Goal: Transaction & Acquisition: Purchase product/service

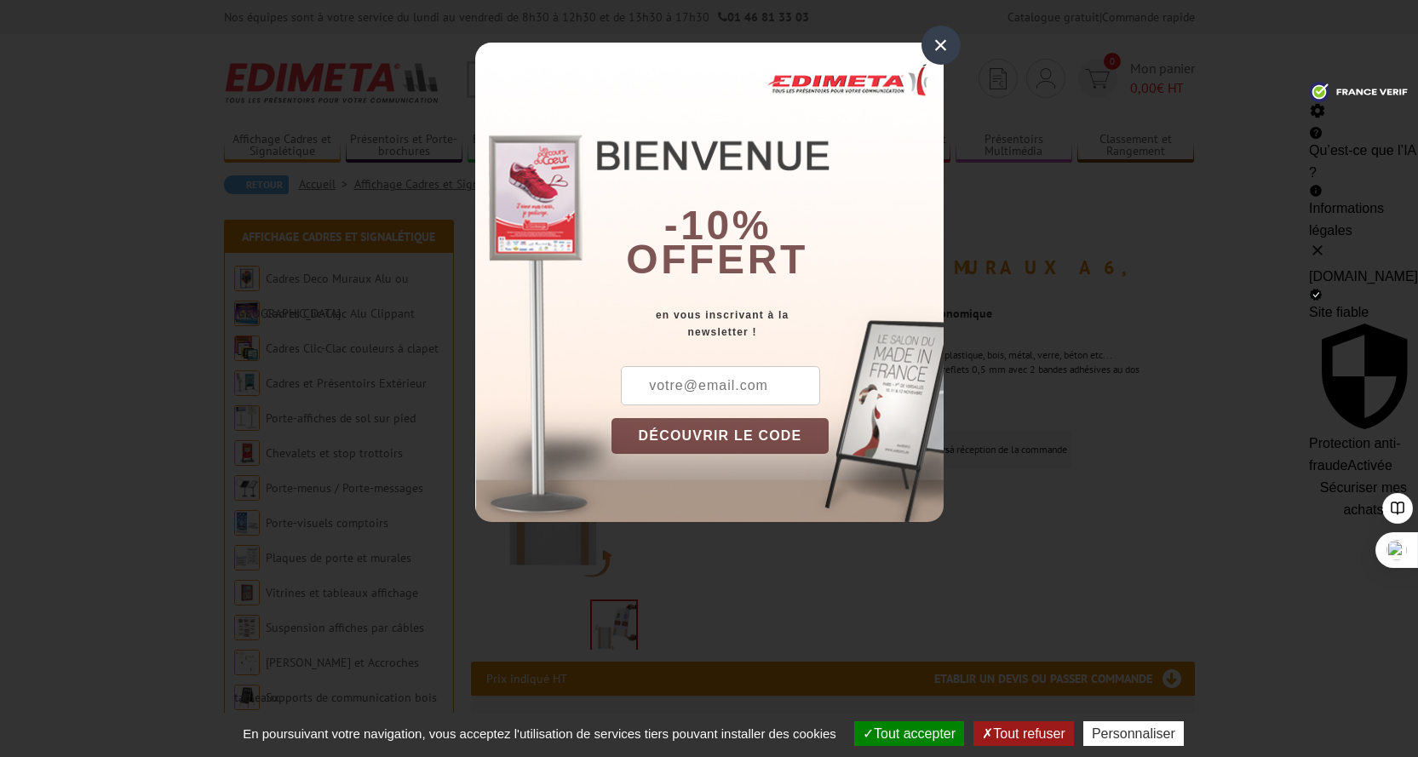
click at [940, 44] on div "×" at bounding box center [941, 45] width 39 height 39
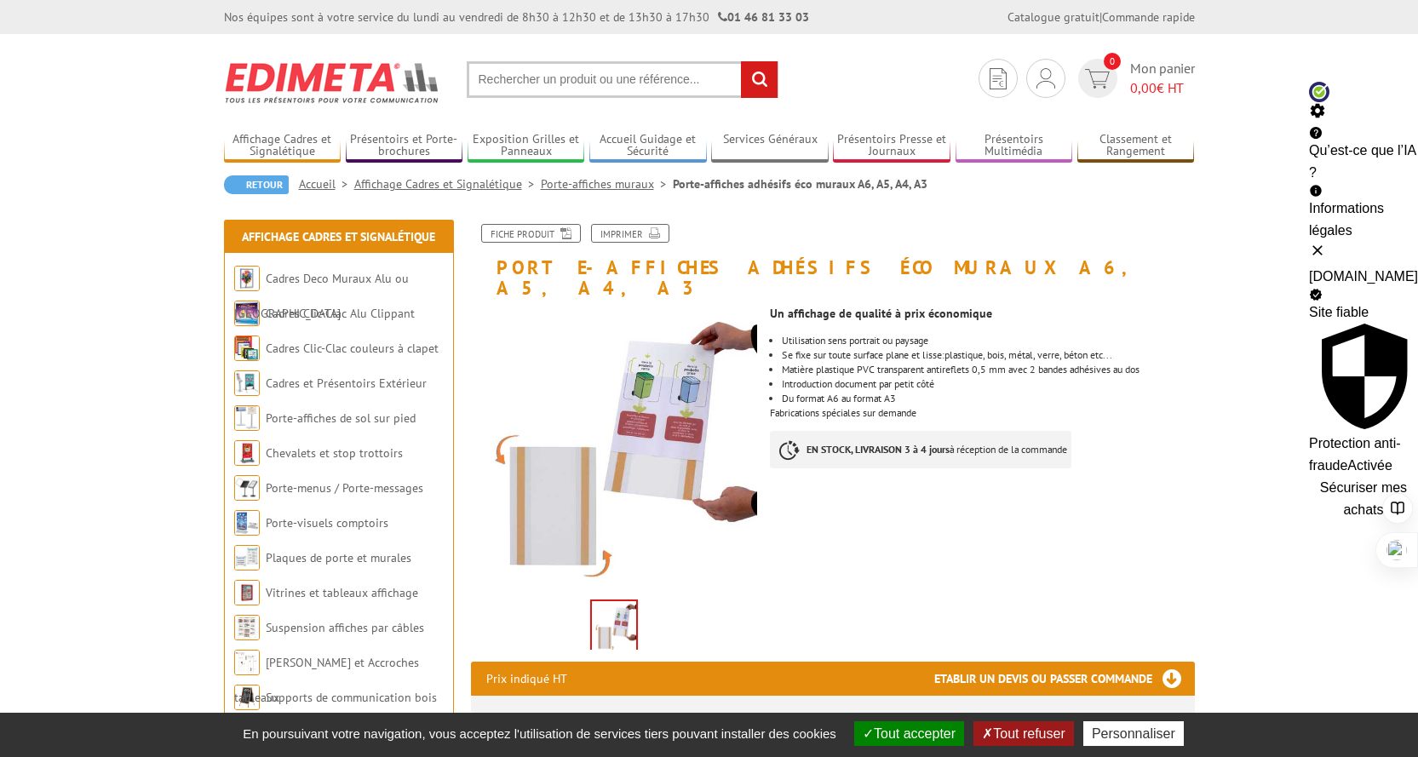
click at [1383, 242] on button at bounding box center [1363, 250] width 109 height 17
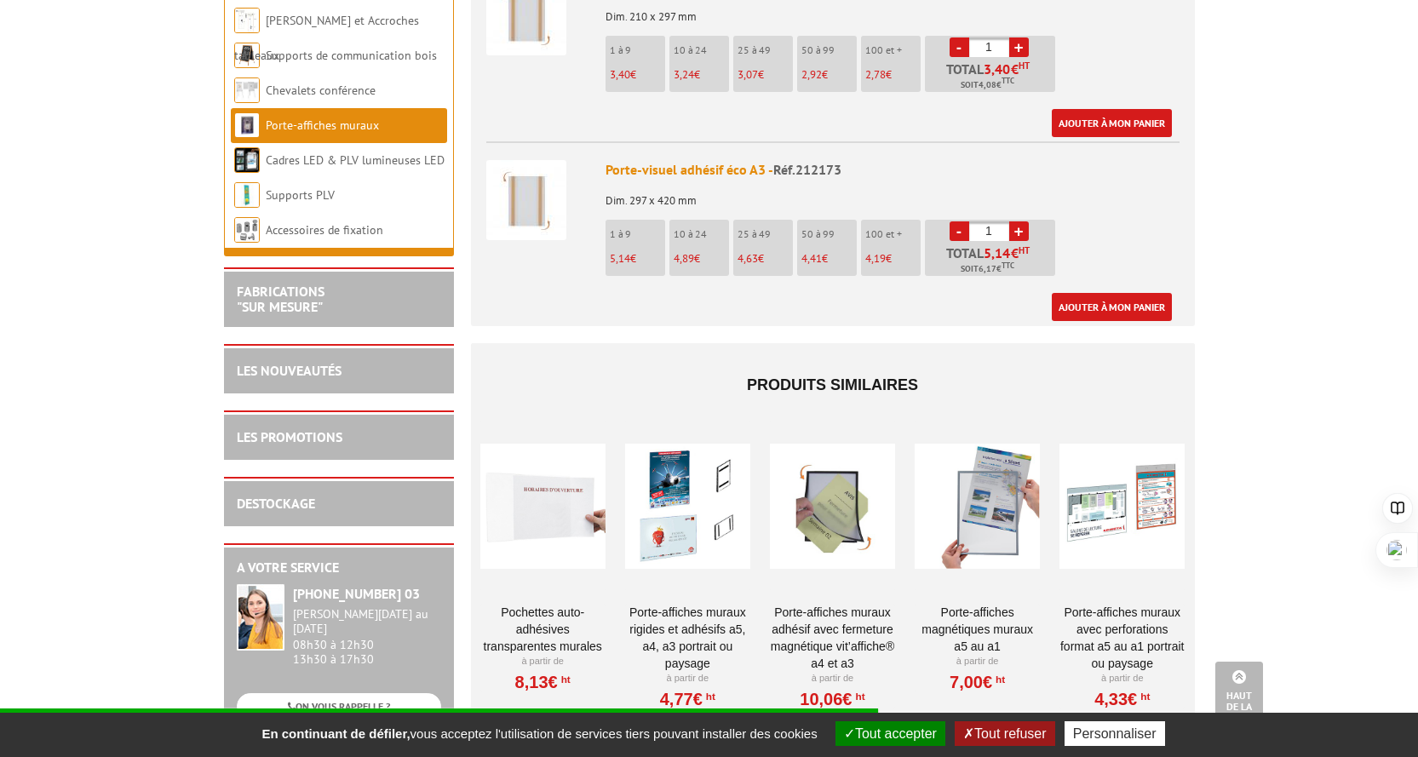
scroll to position [1193, 0]
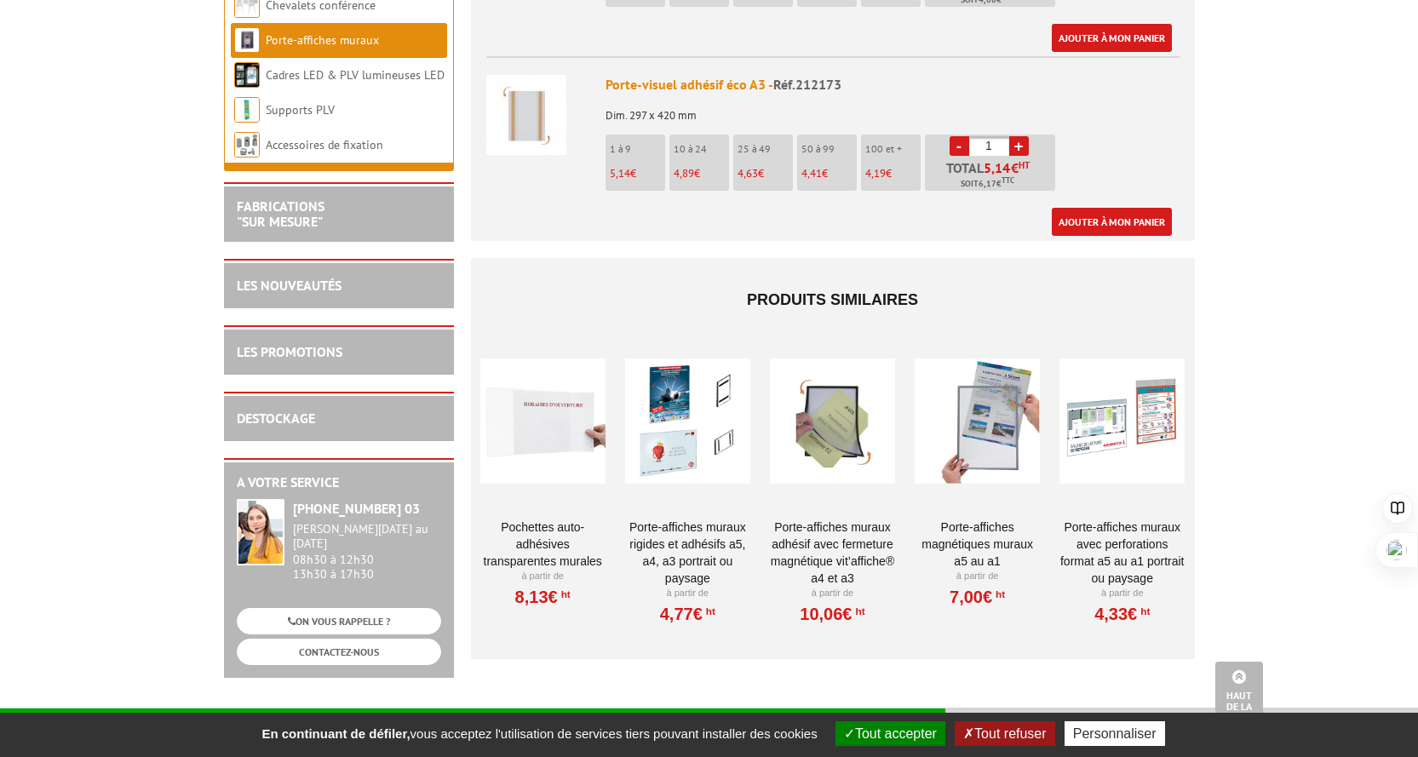
click at [836, 392] on div at bounding box center [832, 421] width 125 height 170
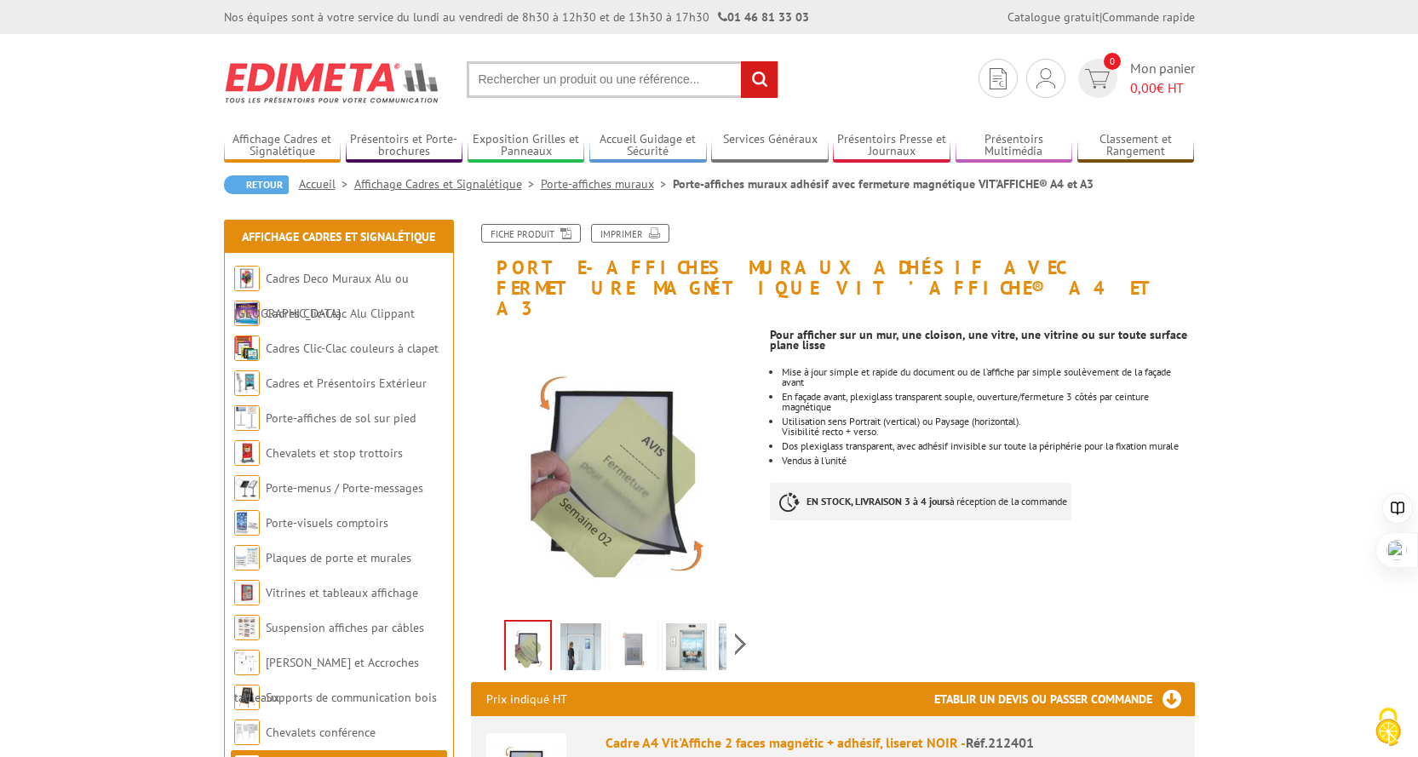
click at [583, 637] on img at bounding box center [580, 650] width 41 height 53
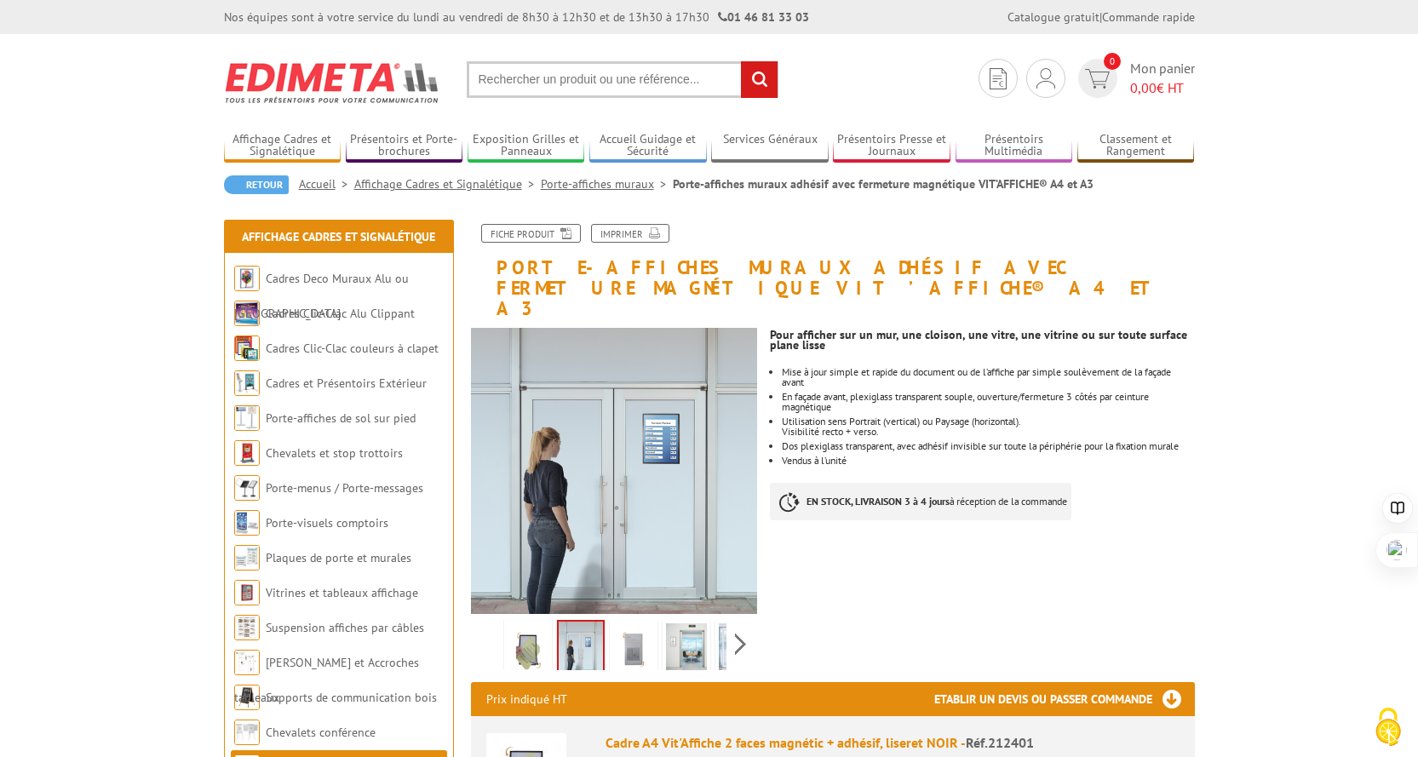
click at [628, 631] on img at bounding box center [633, 650] width 41 height 53
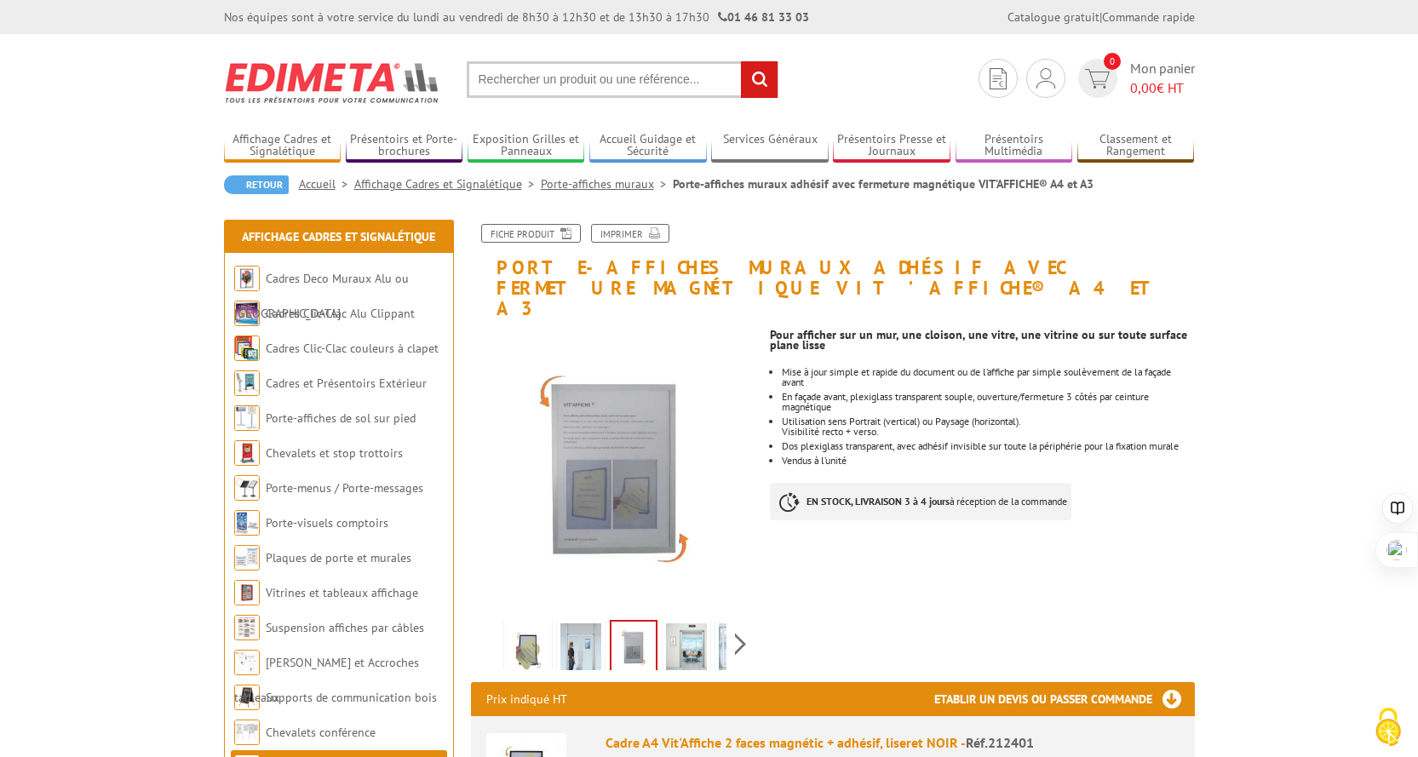
click at [703, 636] on img at bounding box center [686, 650] width 41 height 53
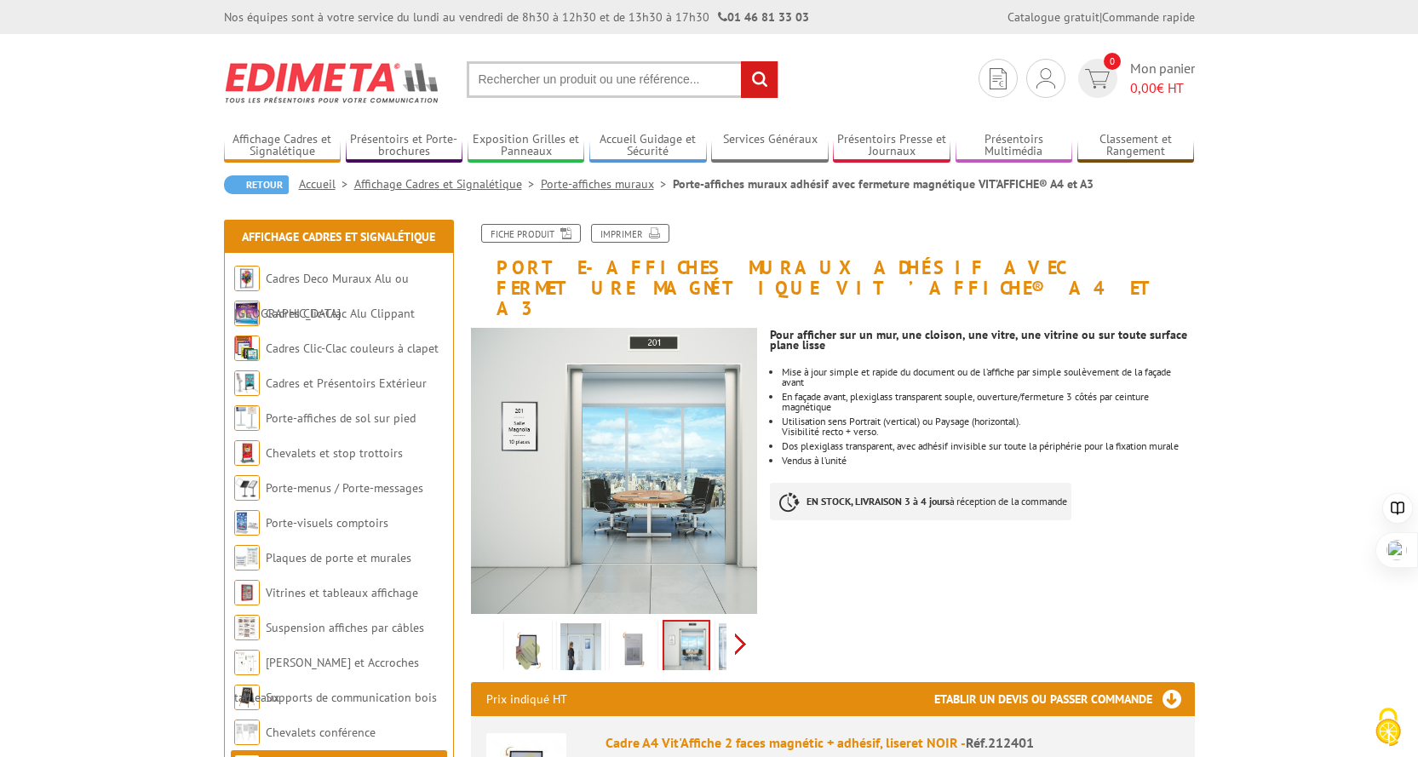
click at [744, 619] on div "Previous Next" at bounding box center [614, 644] width 287 height 60
click at [712, 624] on img at bounding box center [701, 650] width 41 height 53
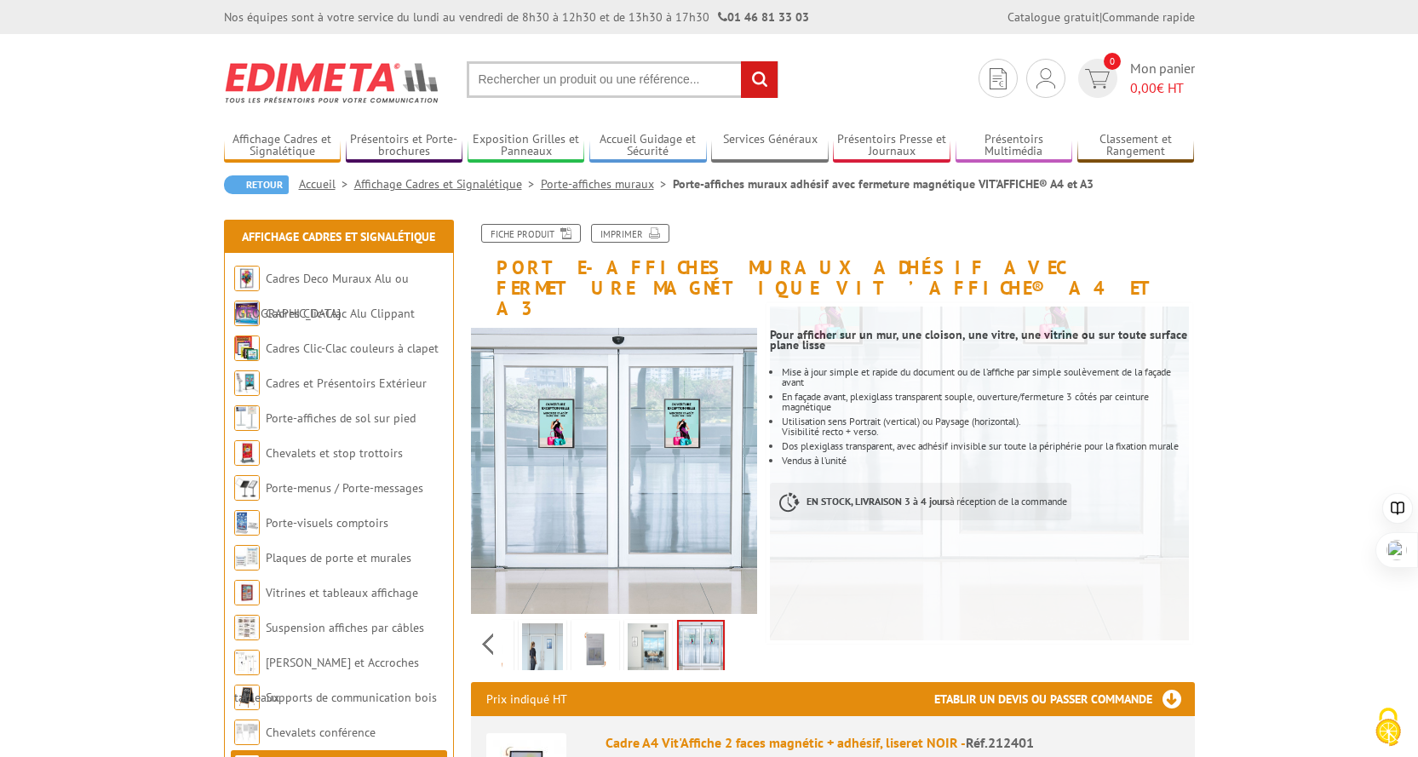
click at [652, 629] on img at bounding box center [648, 650] width 41 height 53
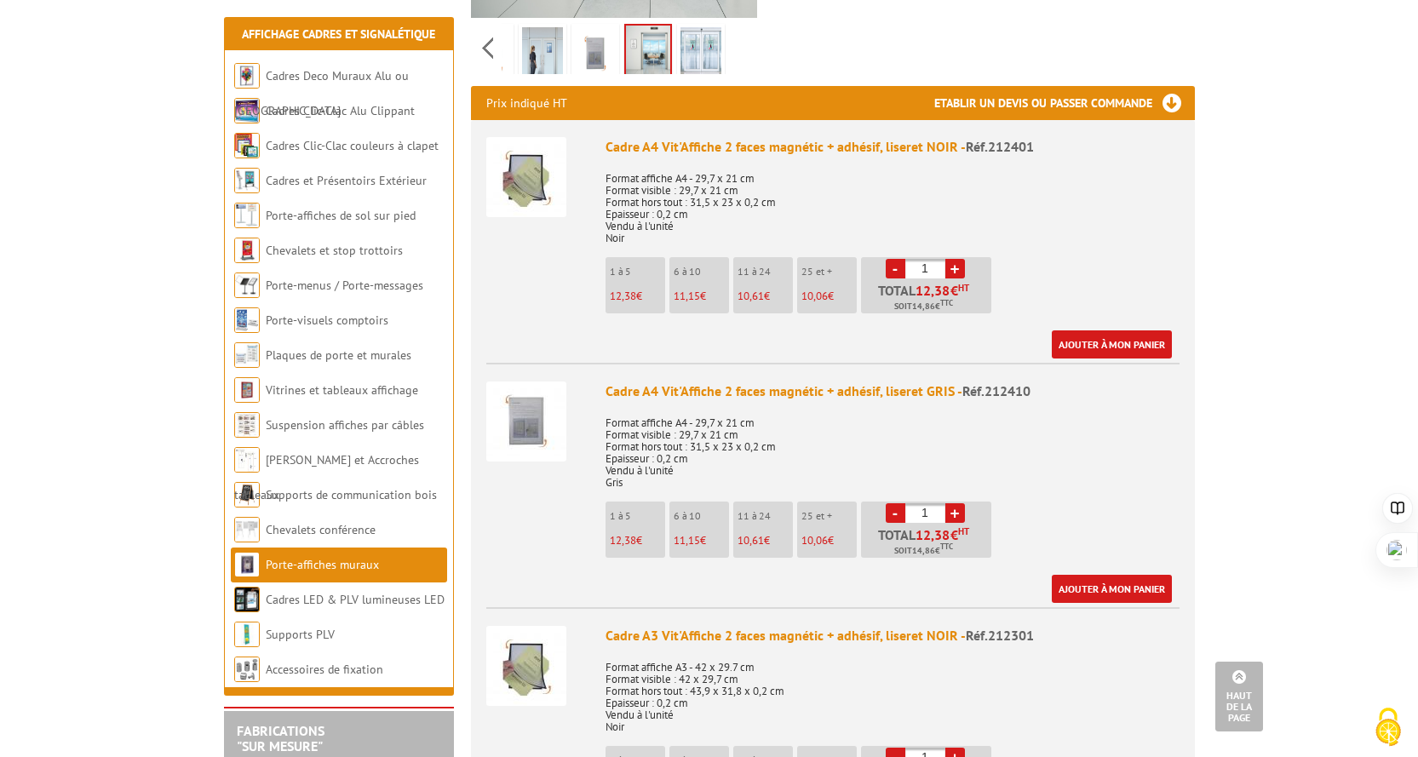
scroll to position [681, 0]
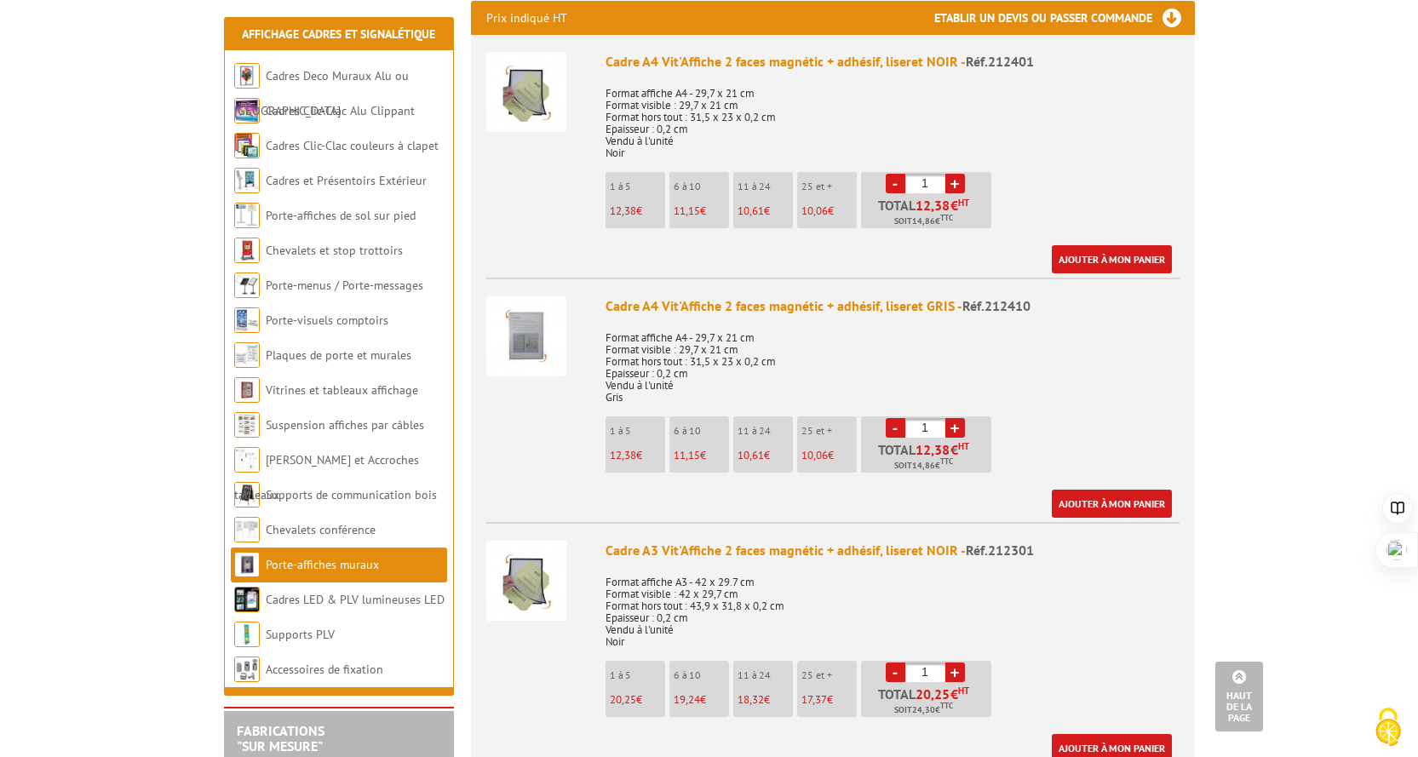
click at [533, 563] on img at bounding box center [526, 581] width 80 height 80
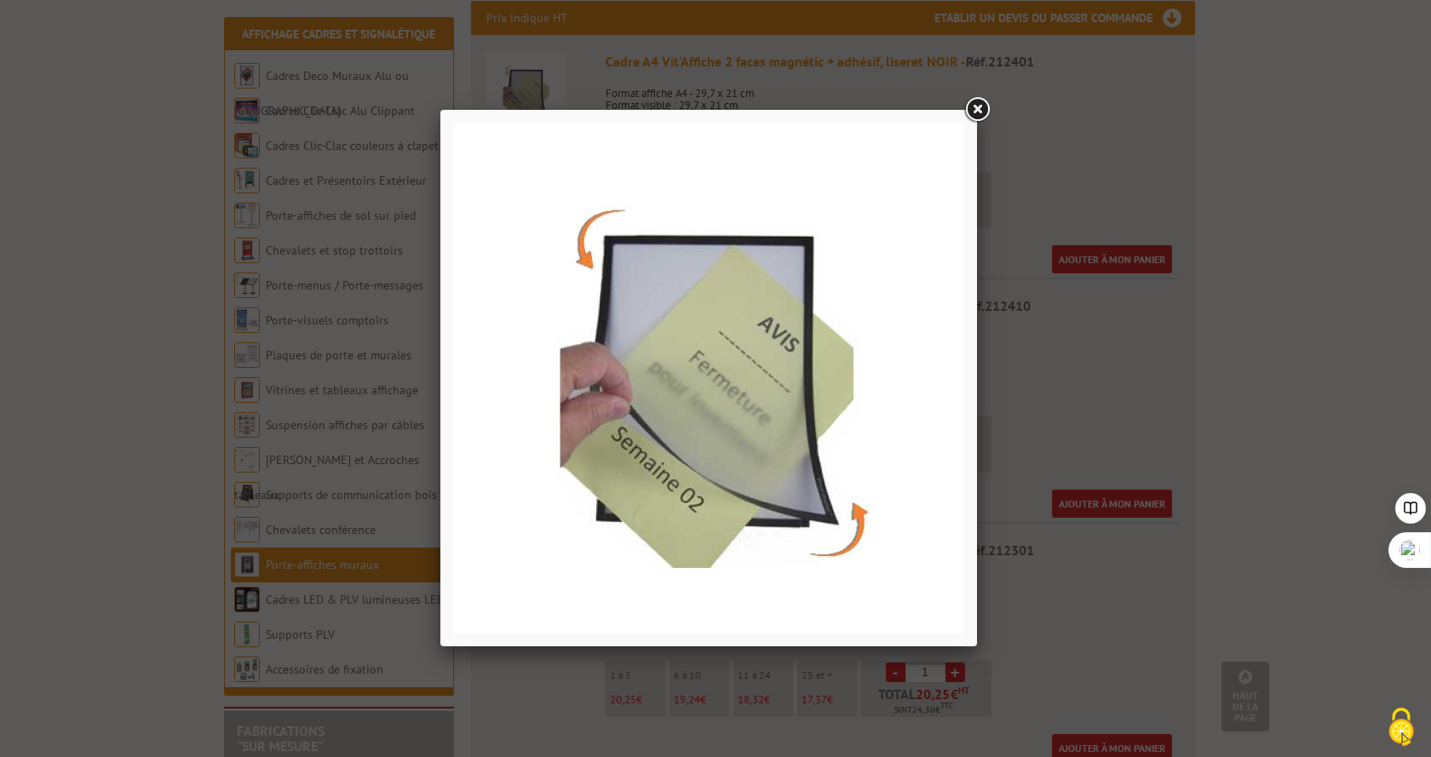
click at [982, 106] on link at bounding box center [977, 110] width 31 height 31
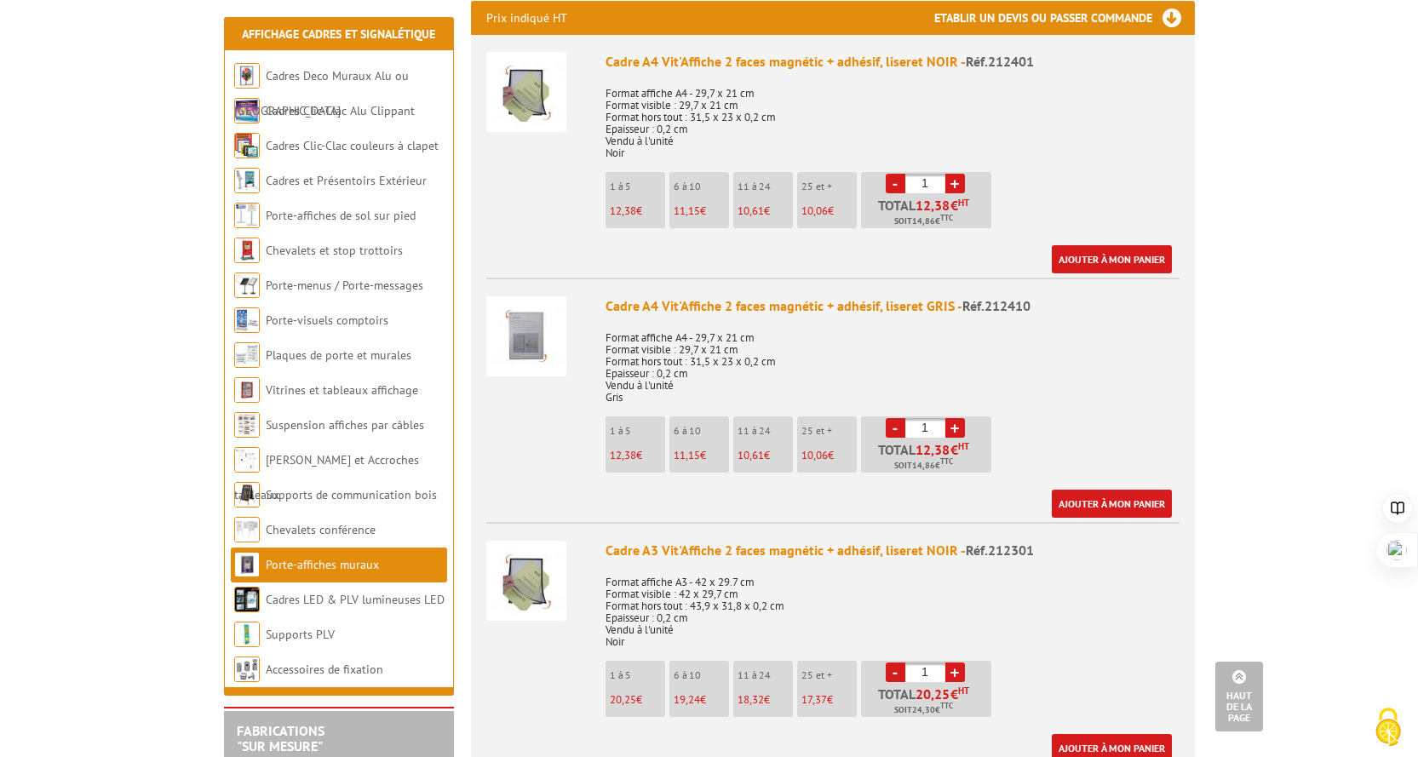
click at [834, 667] on li "25 et + 17,37 €" at bounding box center [827, 689] width 60 height 56
click at [951, 663] on link "+" at bounding box center [955, 673] width 20 height 20
click at [959, 663] on link "+" at bounding box center [955, 673] width 20 height 20
click at [630, 693] on span "20,25" at bounding box center [623, 700] width 26 height 14
click at [892, 663] on link "-" at bounding box center [896, 673] width 20 height 20
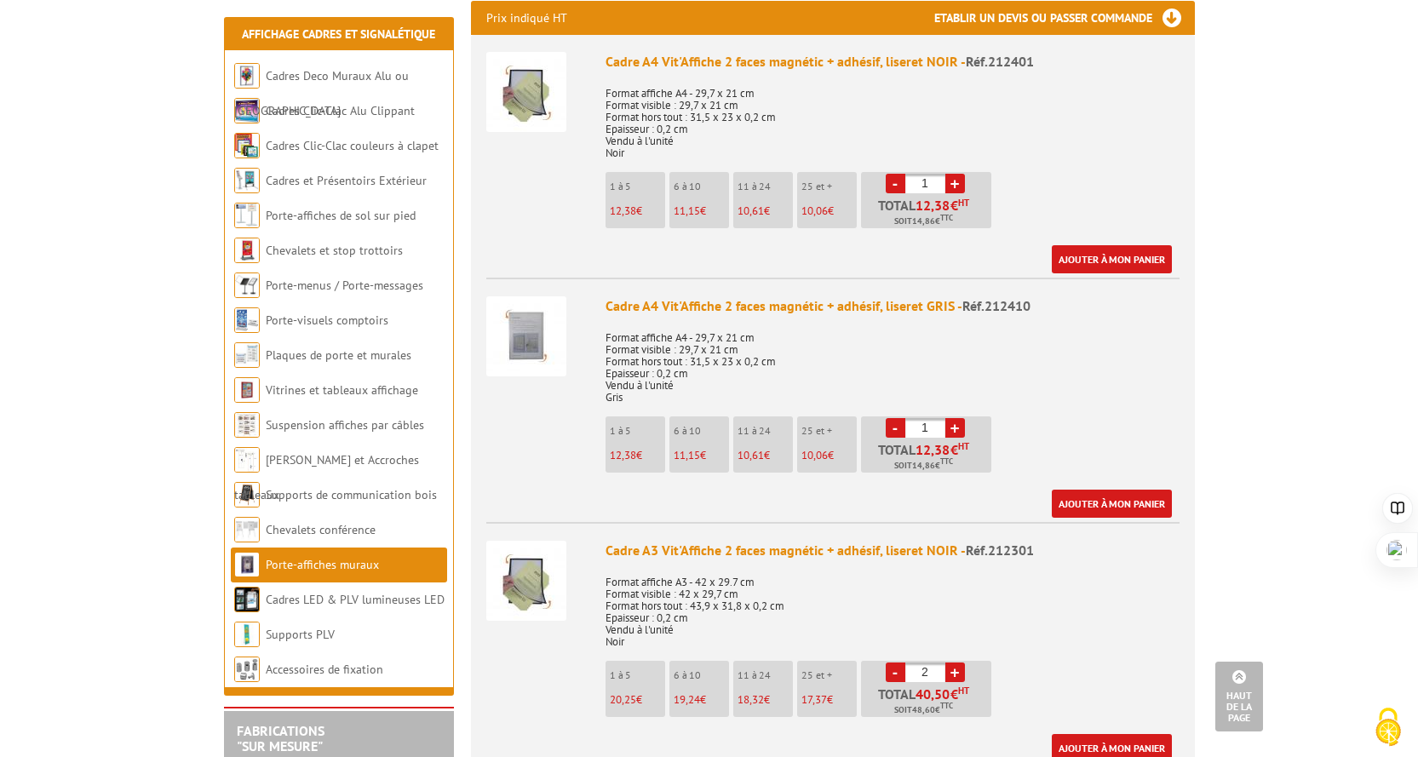
click at [892, 663] on link "-" at bounding box center [896, 673] width 20 height 20
type input "1"
click at [892, 663] on link "-" at bounding box center [896, 673] width 20 height 20
click at [891, 663] on link "-" at bounding box center [896, 673] width 20 height 20
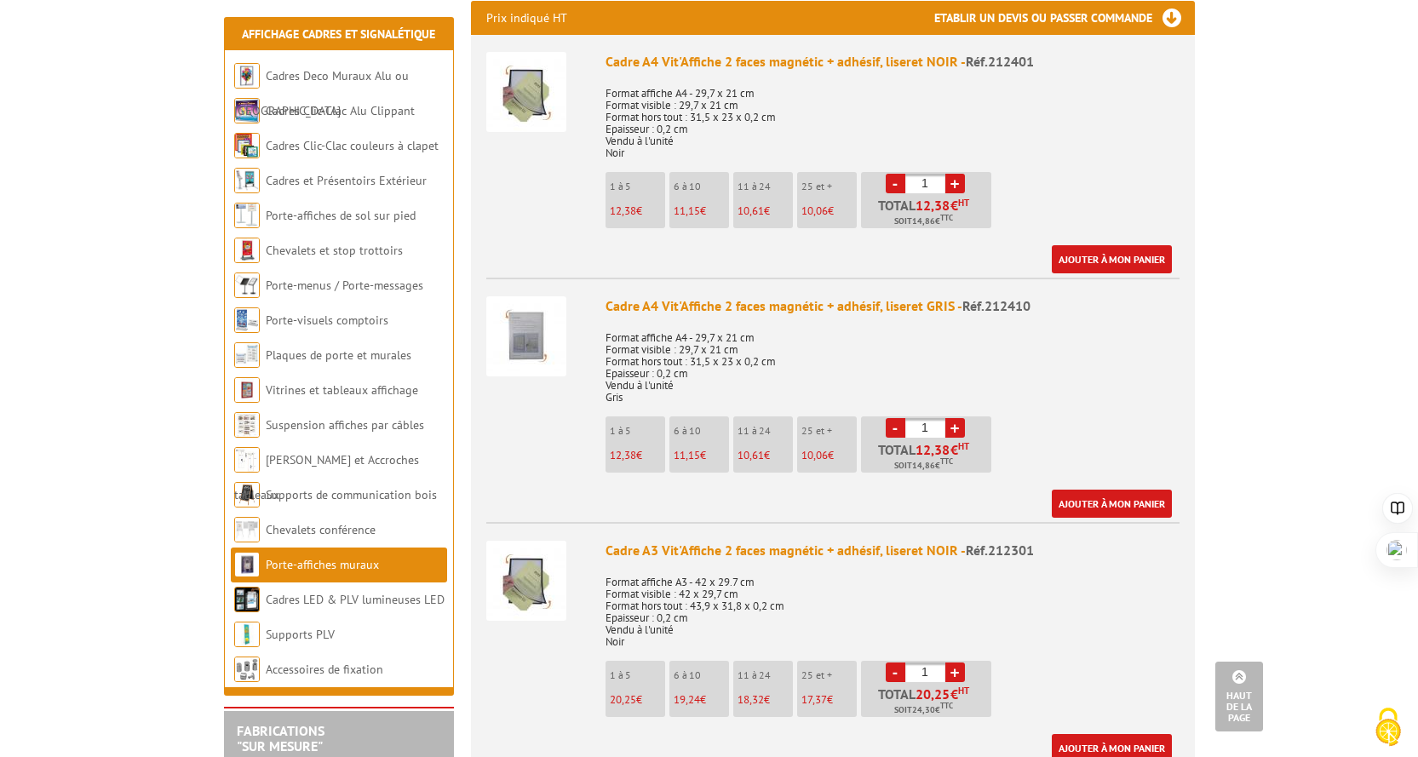
click at [891, 663] on link "-" at bounding box center [896, 673] width 20 height 20
click at [536, 567] on img at bounding box center [526, 581] width 80 height 80
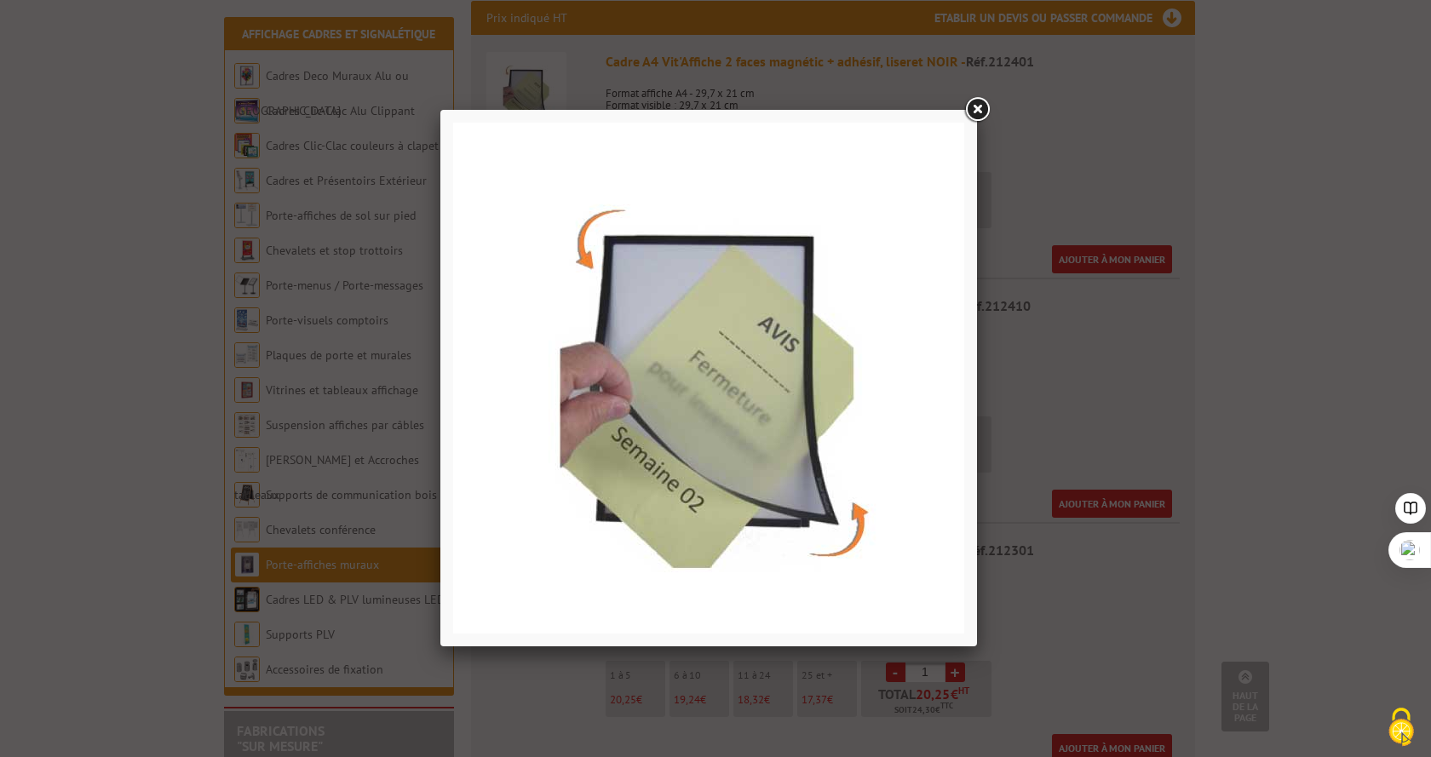
click at [973, 106] on link at bounding box center [977, 110] width 31 height 31
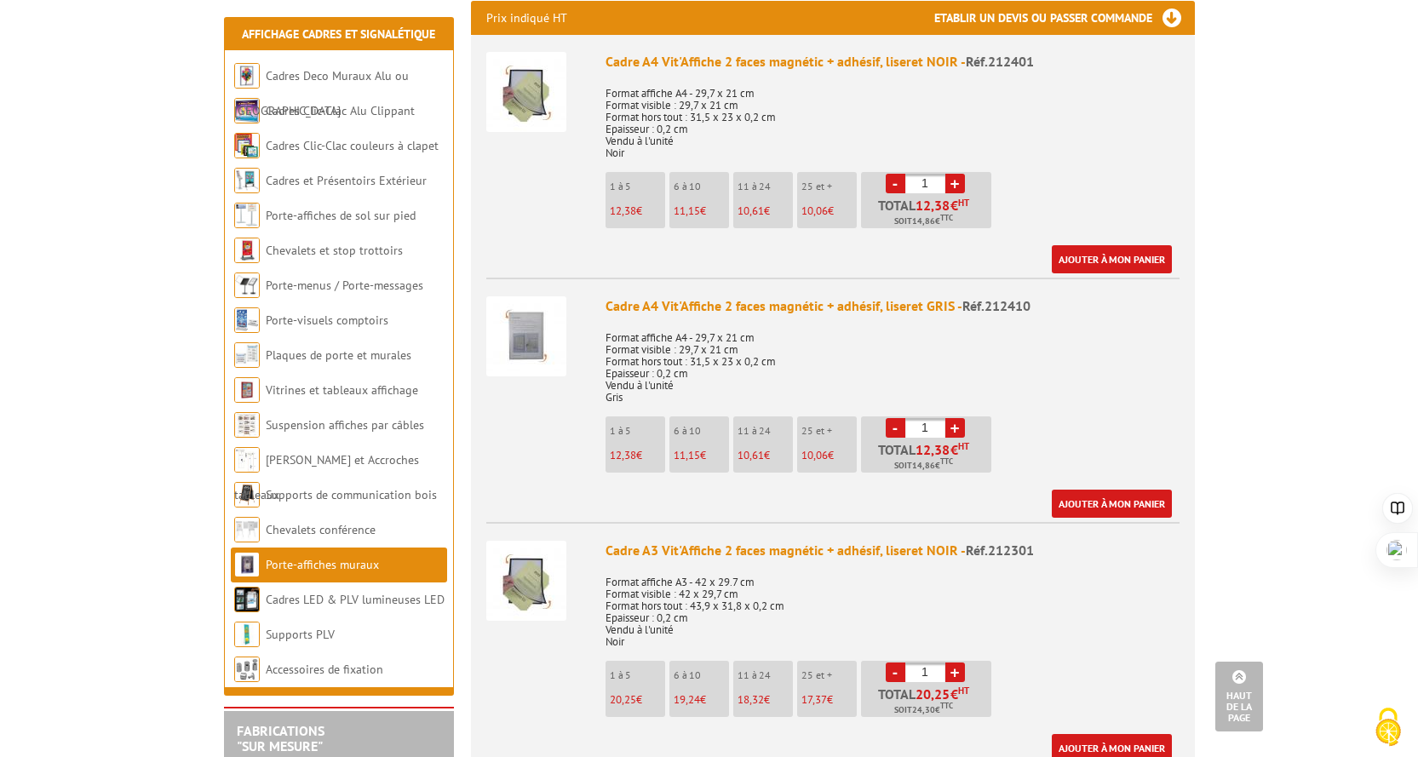
click at [765, 541] on div "Cadre A3 Vit'Affiche 2 faces magnétic + adhésif, liseret NOIR - Réf.212301" at bounding box center [893, 551] width 574 height 20
drag, startPoint x: 962, startPoint y: 536, endPoint x: 845, endPoint y: 566, distance: 120.7
click at [966, 542] on span "Réf.212301" at bounding box center [1000, 550] width 68 height 17
click at [675, 573] on p "Format affiche A3 - 42 x 29.7 cm Format visible : 42 x 29,7 cm Format hors tout…" at bounding box center [893, 606] width 574 height 83
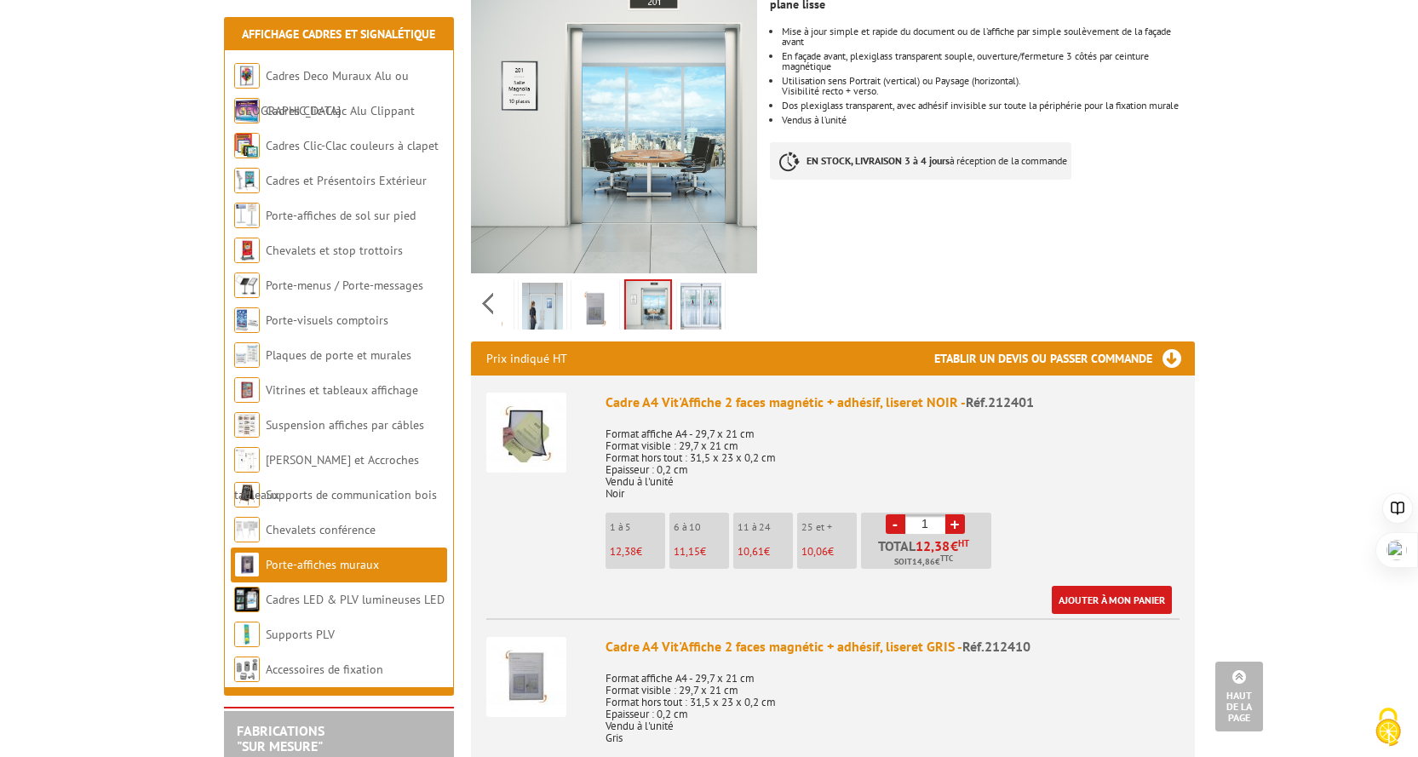
scroll to position [85, 0]
